Goal: Transaction & Acquisition: Obtain resource

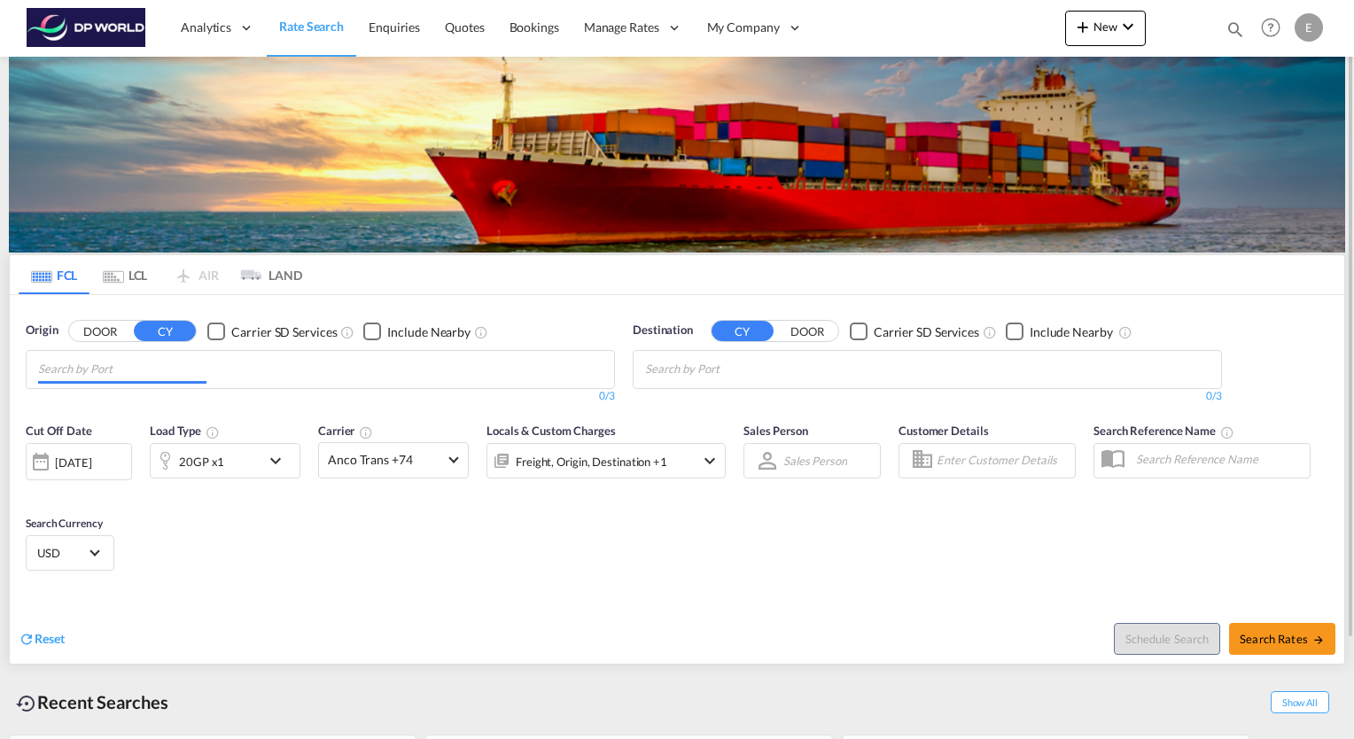
click at [198, 374] on input "Chips input." at bounding box center [122, 369] width 168 height 28
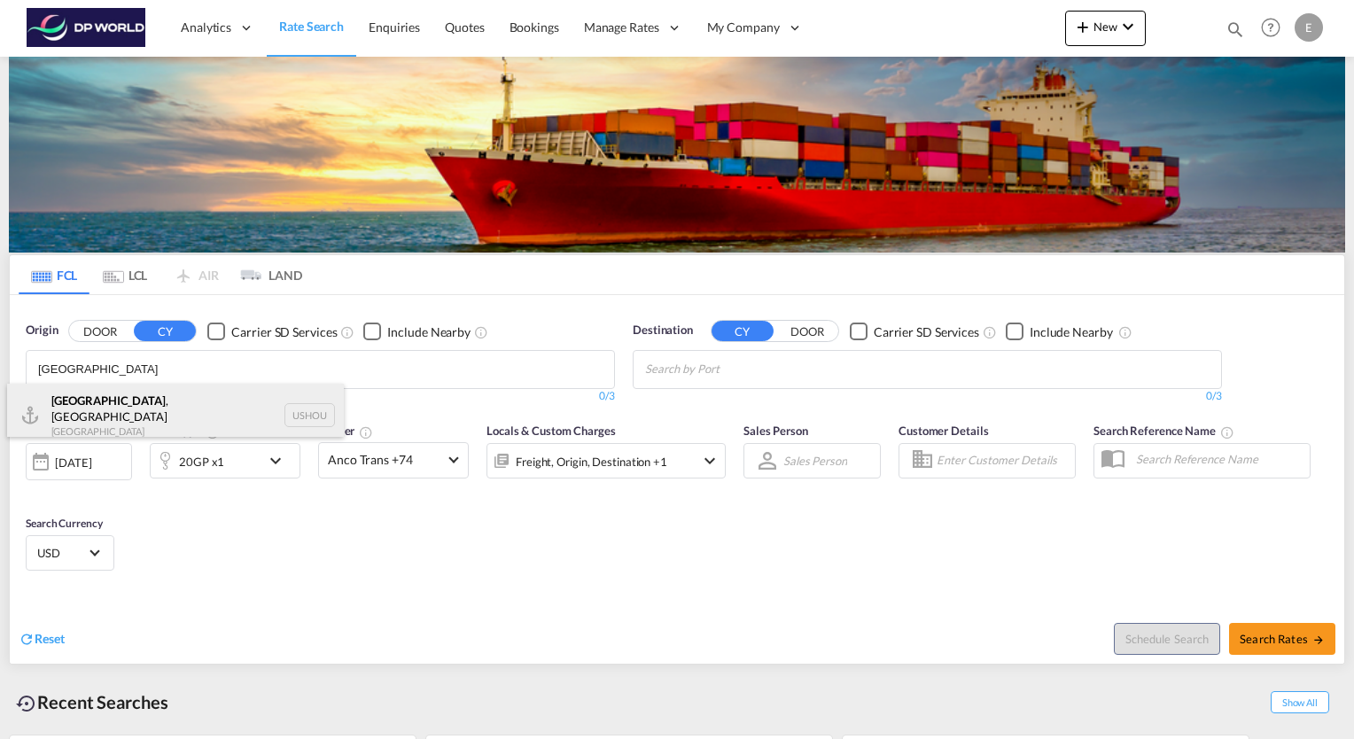
type input "houston"
click at [110, 397] on div "Houston , TX United States USHOU" at bounding box center [175, 416] width 337 height 64
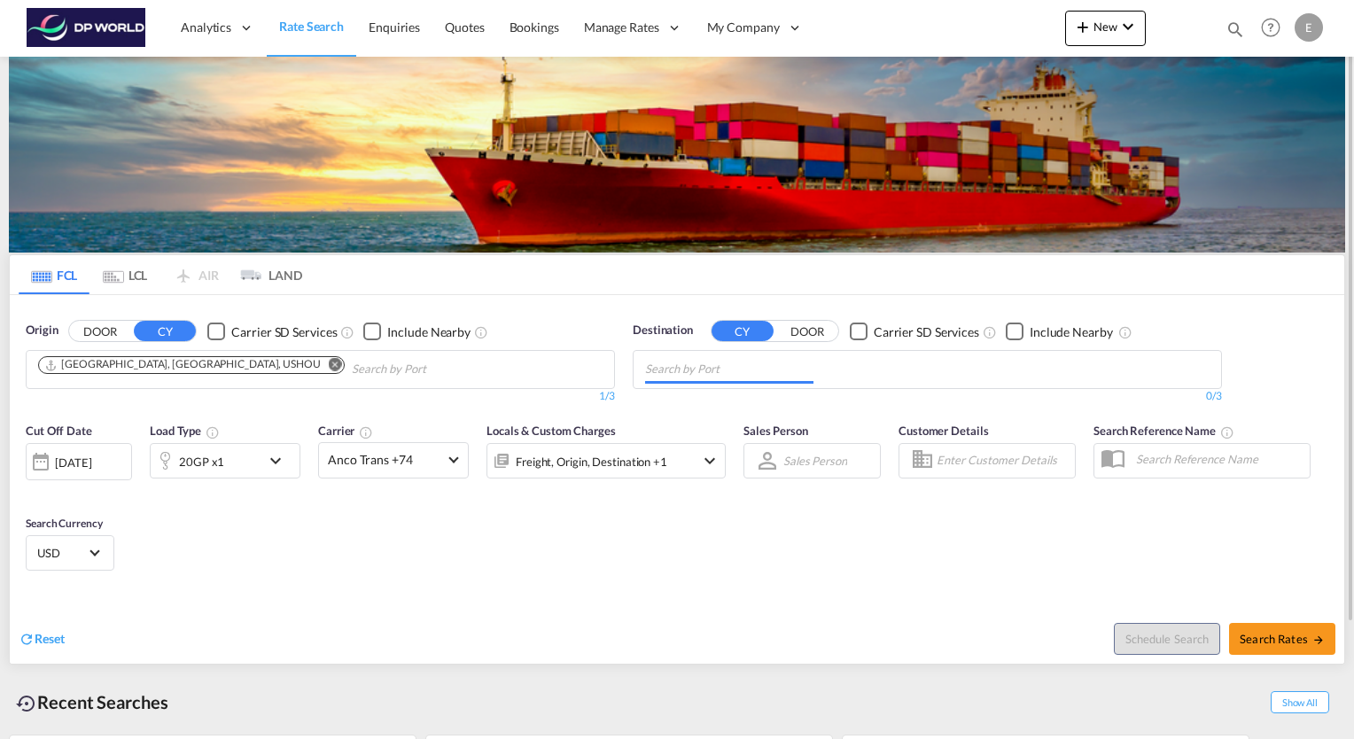
click at [951, 370] on md-chips at bounding box center [926, 369] width 587 height 37
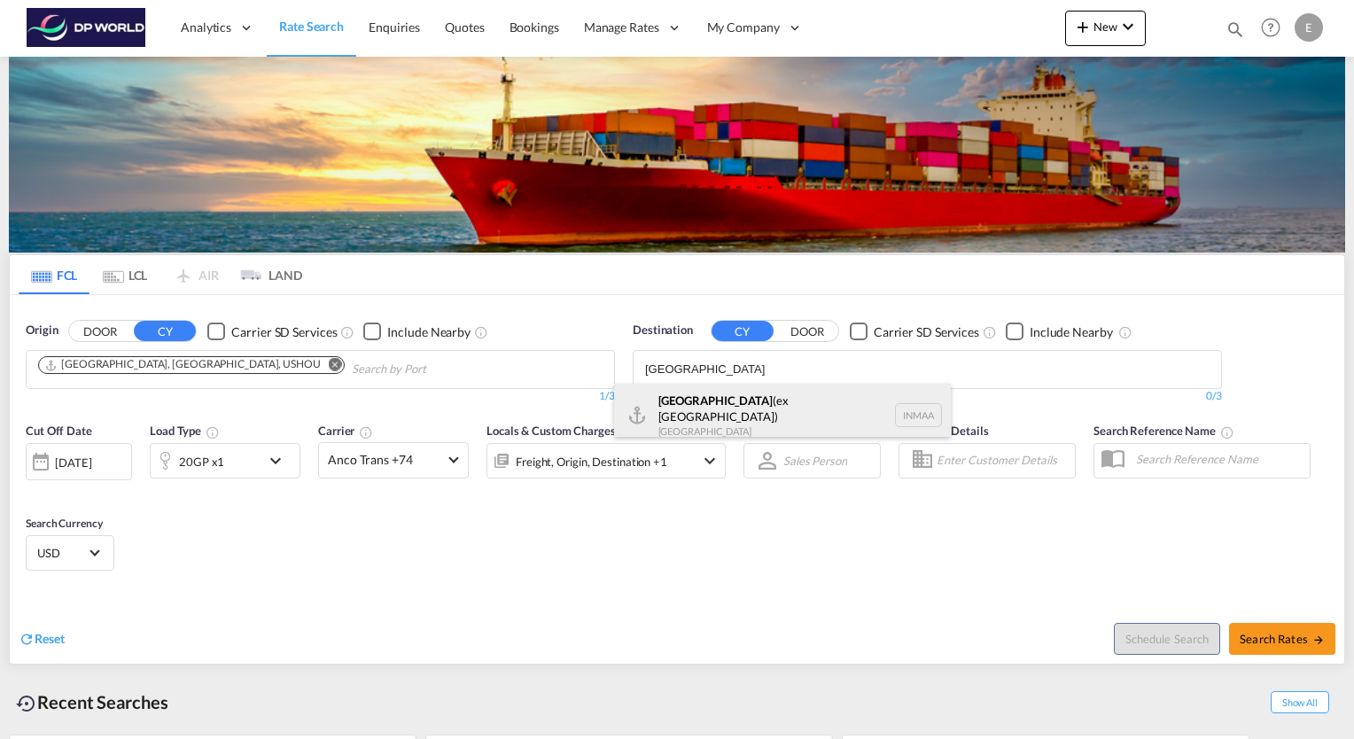
type input "chennai"
click at [765, 406] on div "[GEOGRAPHIC_DATA] (ex [GEOGRAPHIC_DATA]) [GEOGRAPHIC_DATA] [GEOGRAPHIC_DATA]" at bounding box center [782, 416] width 337 height 64
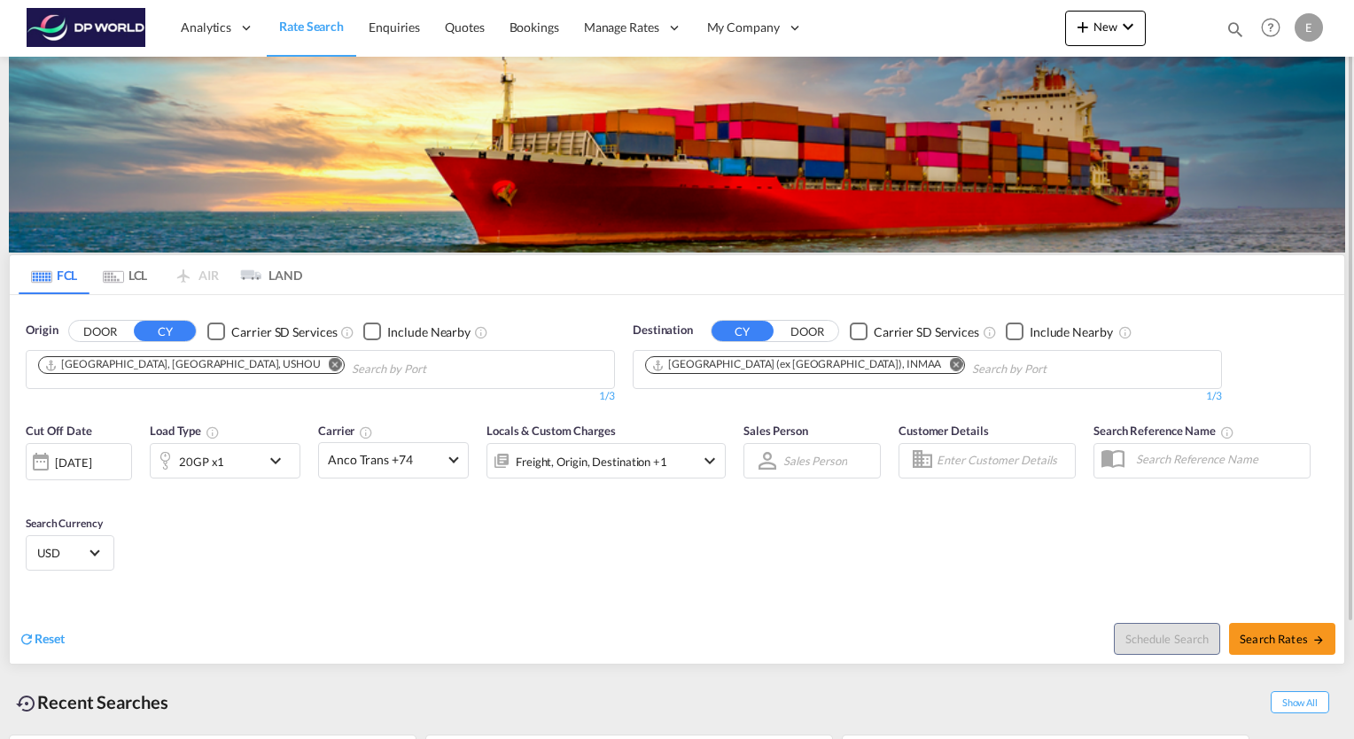
click at [272, 457] on md-icon "icon-chevron-down" at bounding box center [280, 460] width 30 height 21
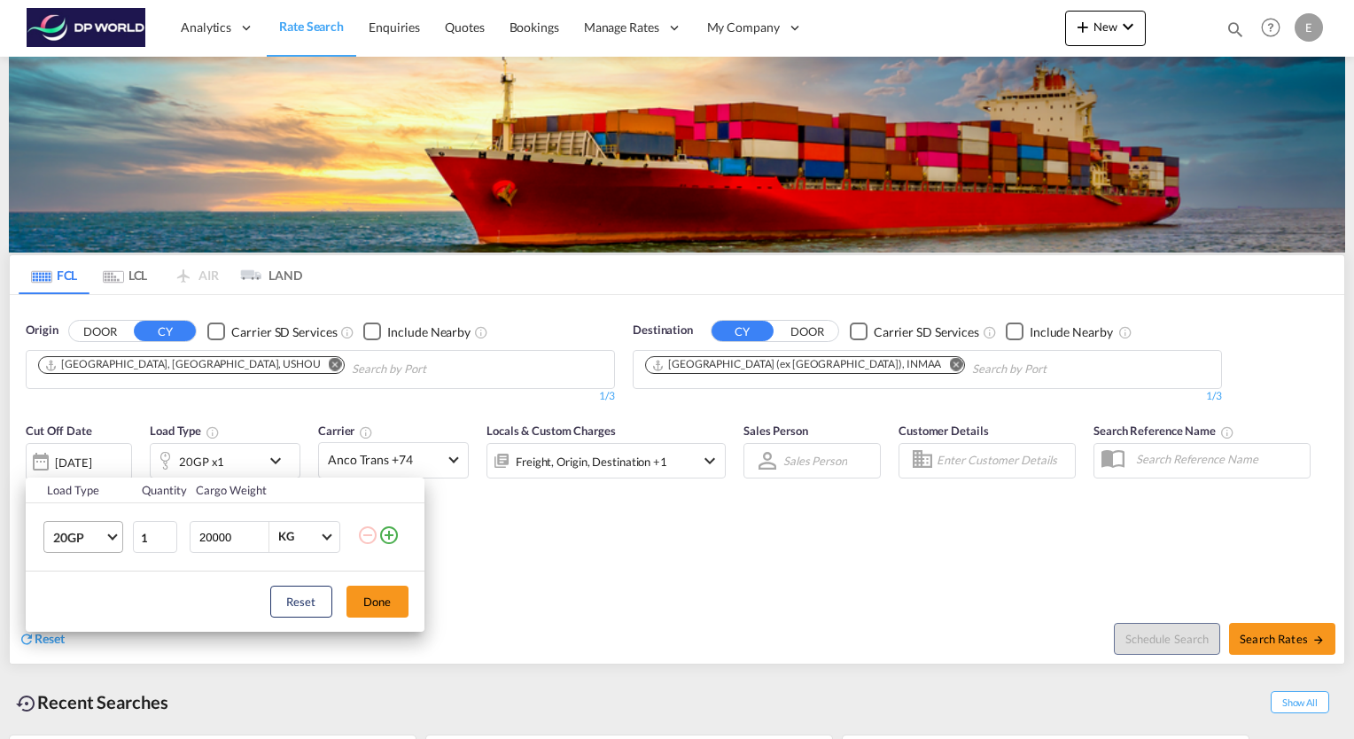
click at [108, 532] on md-select-value "20GP" at bounding box center [86, 537] width 71 height 30
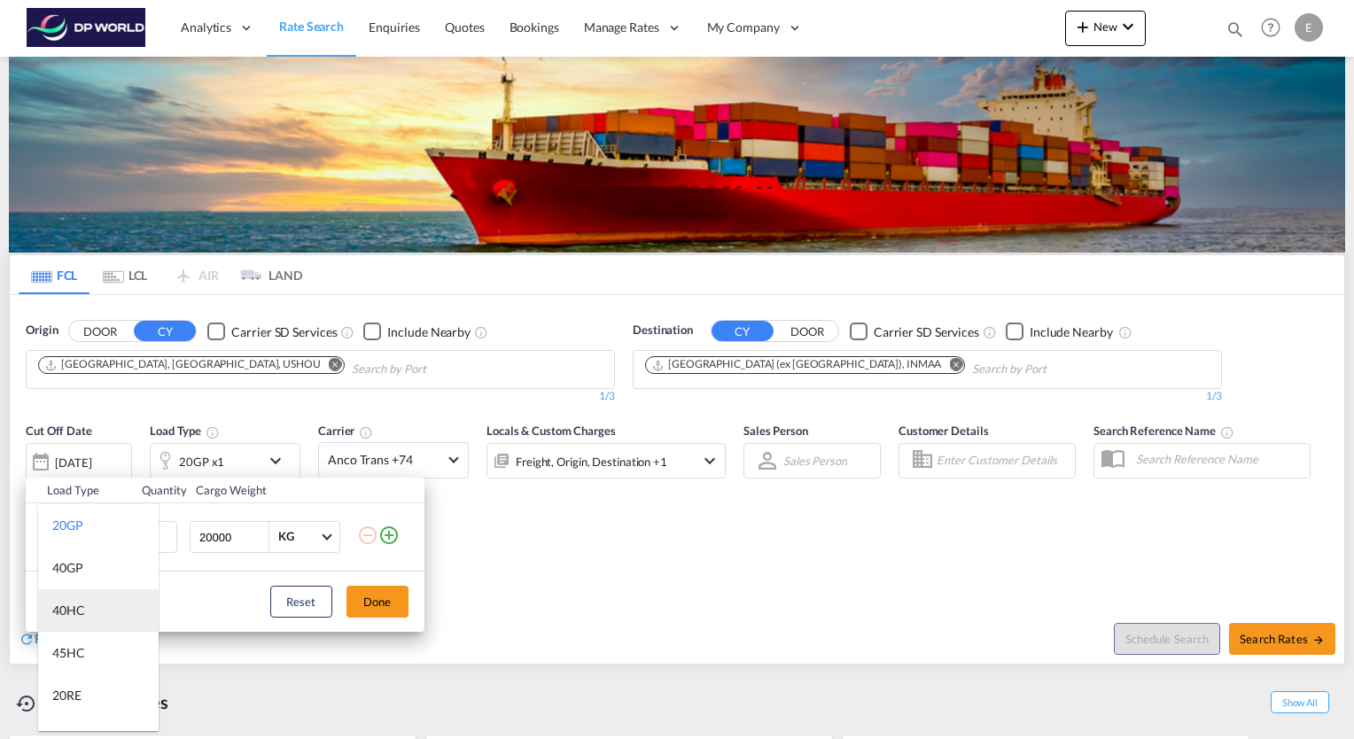
click at [91, 605] on md-option "40HC" at bounding box center [98, 610] width 120 height 43
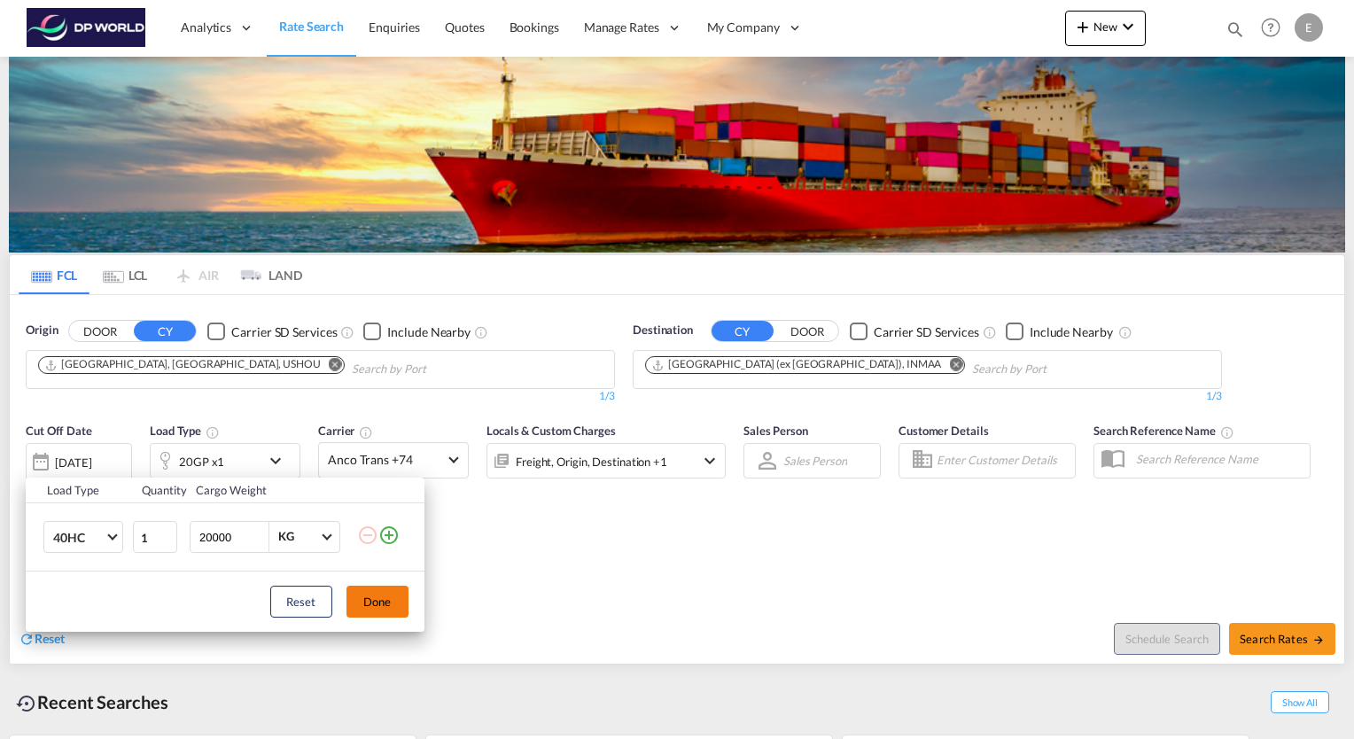
click at [368, 608] on button "Done" at bounding box center [377, 602] width 62 height 32
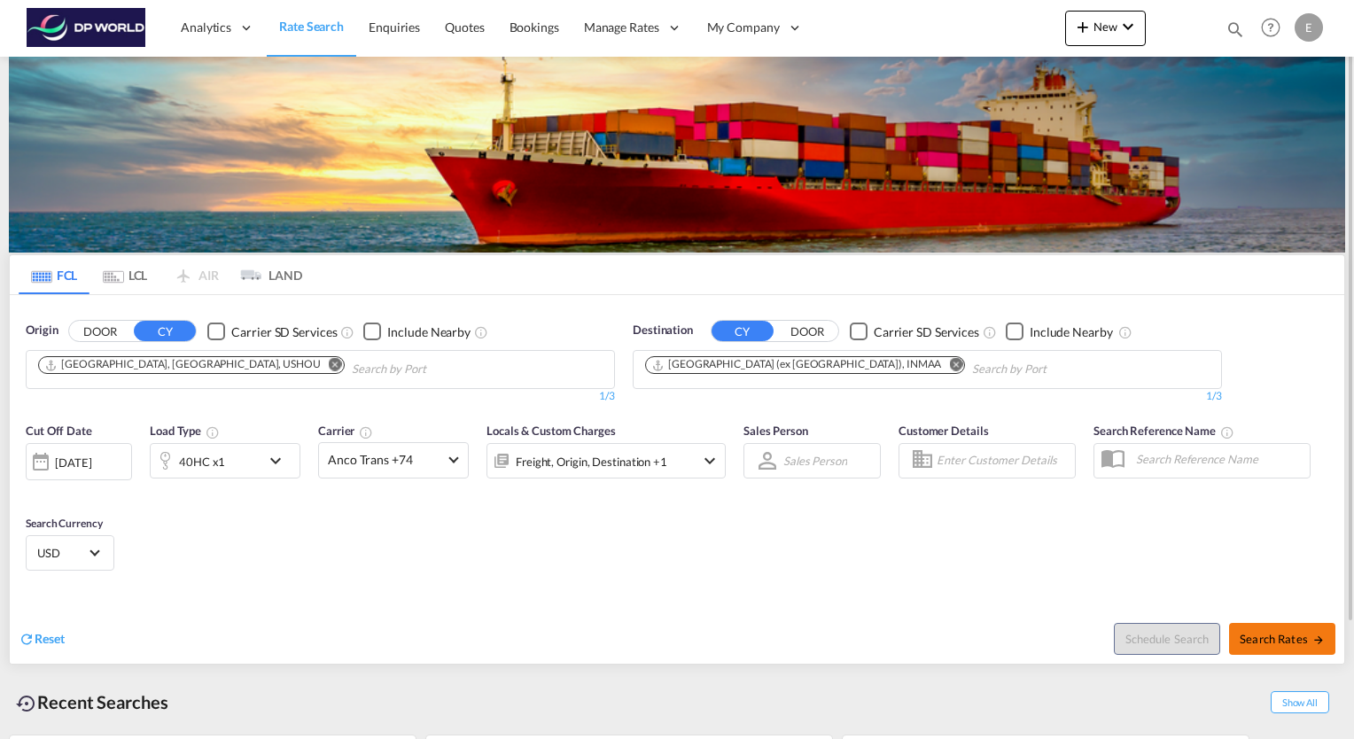
click at [1272, 641] on span "Search Rates" at bounding box center [1281, 639] width 85 height 14
type input "USHOU to INMAA / [DATE]"
click at [352, 369] on input "Chips input." at bounding box center [436, 369] width 168 height 28
click at [949, 364] on md-icon "Remove" at bounding box center [955, 364] width 13 height 13
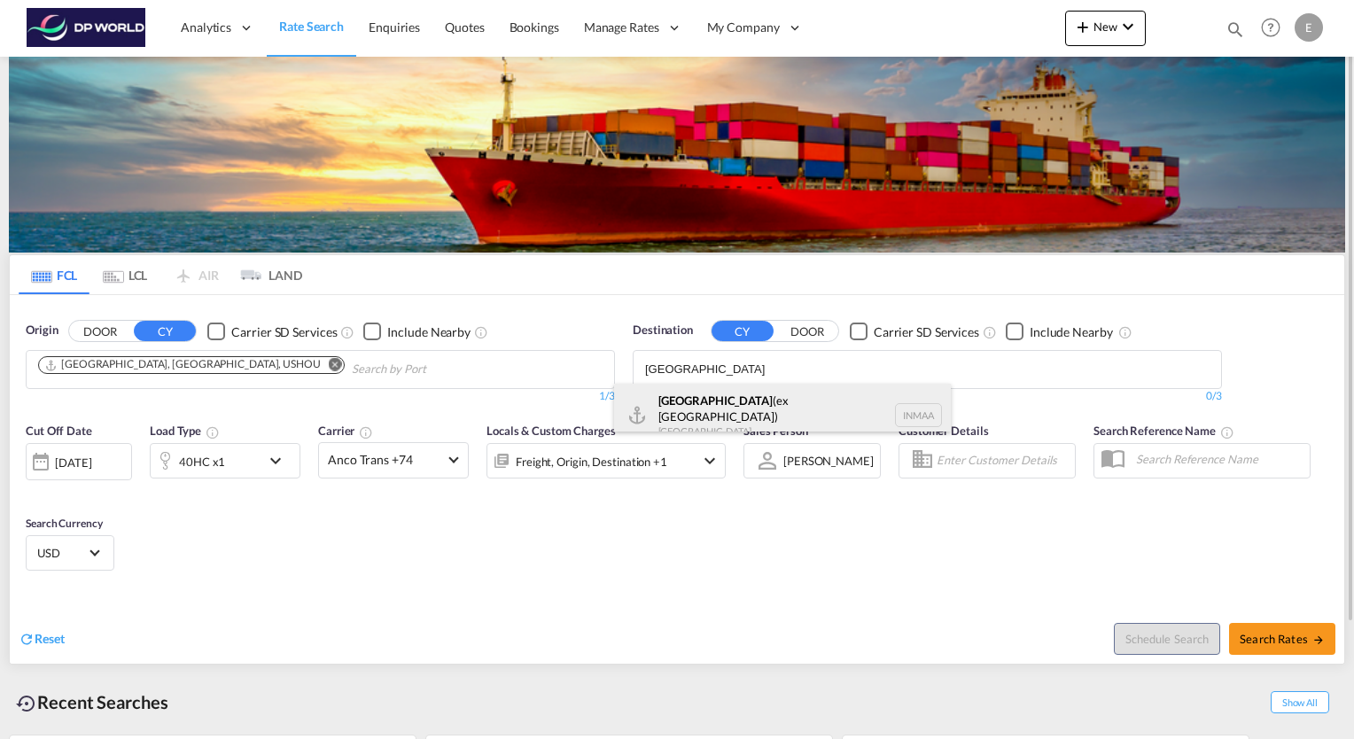
type input "[GEOGRAPHIC_DATA]"
click at [678, 405] on div "[GEOGRAPHIC_DATA] (ex [GEOGRAPHIC_DATA]) [GEOGRAPHIC_DATA] [GEOGRAPHIC_DATA]" at bounding box center [782, 416] width 337 height 64
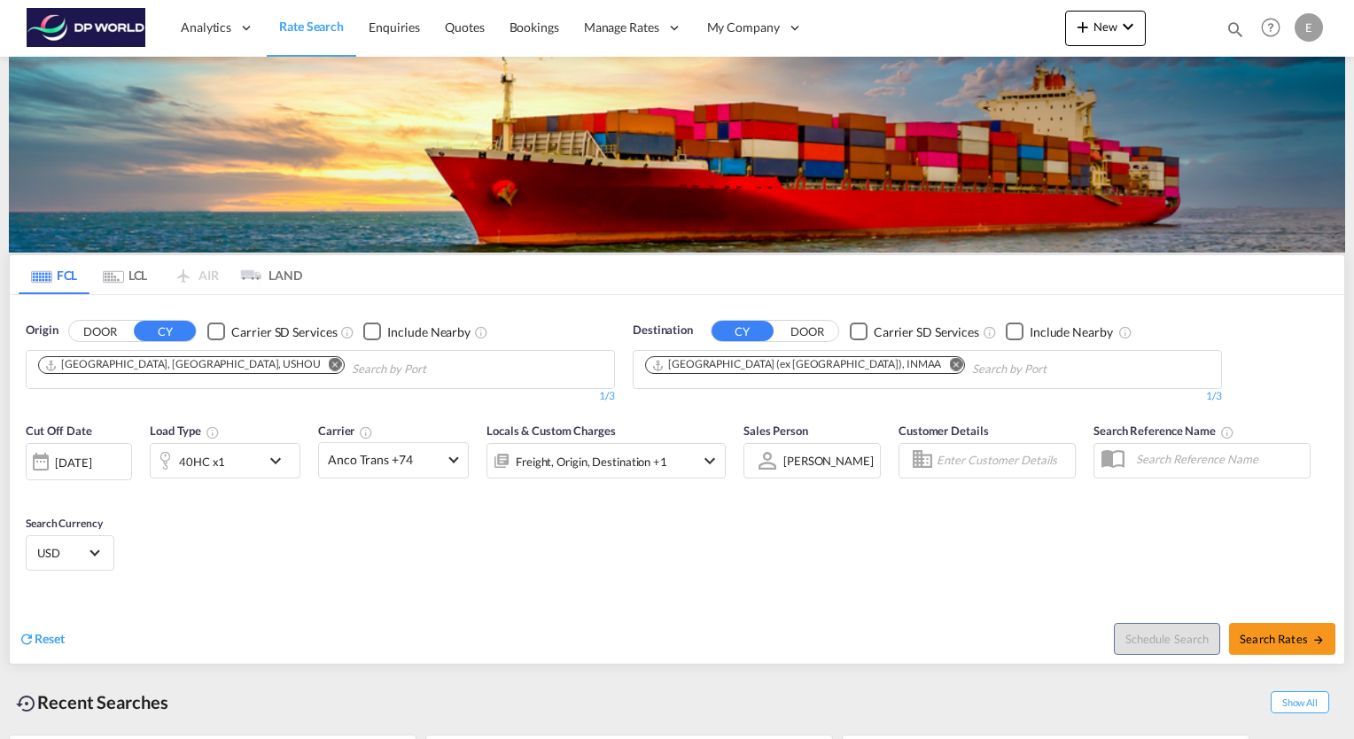
click at [1277, 640] on span "Search Rates" at bounding box center [1281, 639] width 85 height 14
type input "USHOU to INMAA / [DATE]"
